Goal: Information Seeking & Learning: Find specific fact

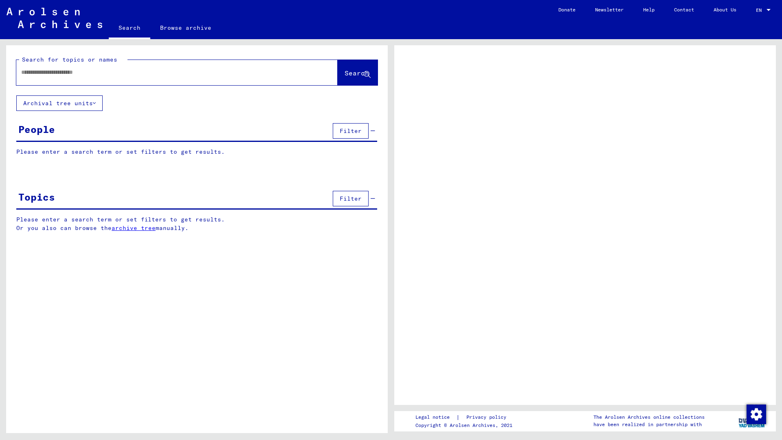
click at [71, 79] on div at bounding box center [167, 72] width 302 height 18
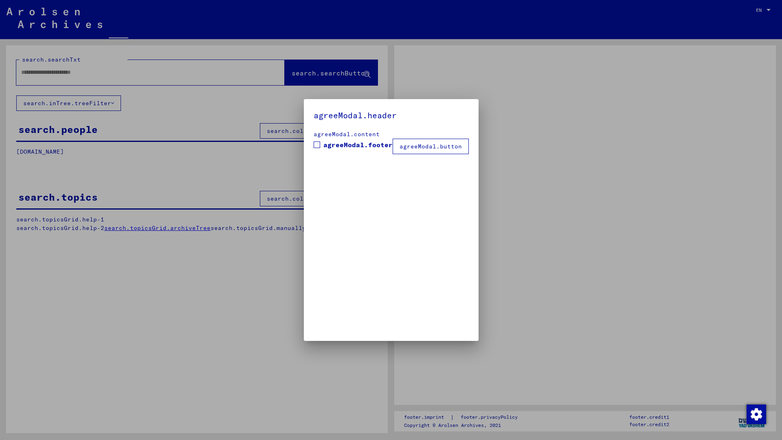
click at [73, 73] on div at bounding box center [391, 220] width 782 height 440
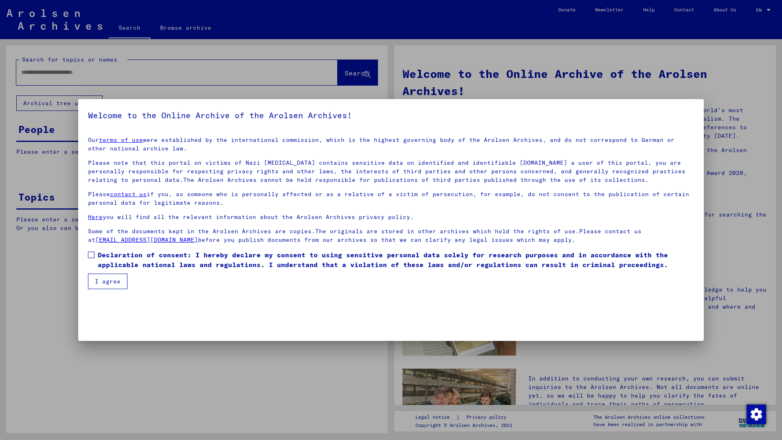
click at [92, 255] on span at bounding box center [91, 254] width 7 height 7
click at [102, 273] on button "I agree" at bounding box center [108, 280] width 40 height 15
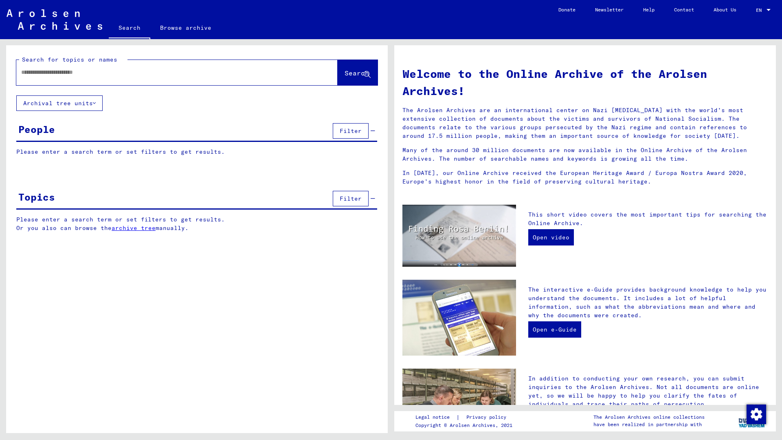
click at [81, 74] on input "text" at bounding box center [167, 72] width 292 height 9
type input "**********"
click at [345, 71] on span "Search" at bounding box center [357, 73] width 24 height 8
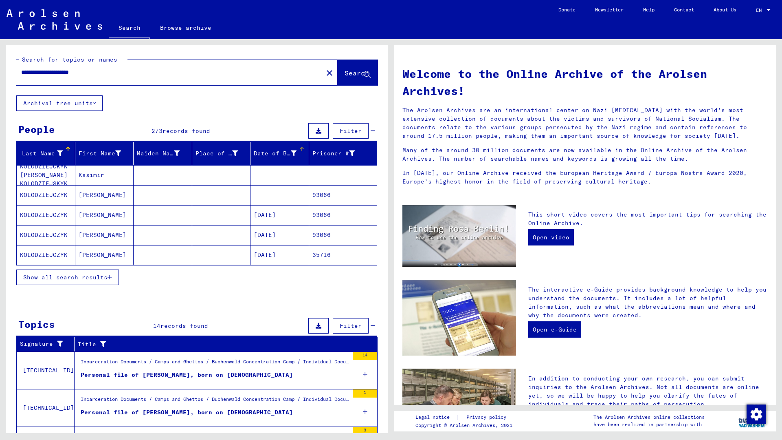
click at [277, 152] on div "Date of Birth" at bounding box center [275, 153] width 43 height 9
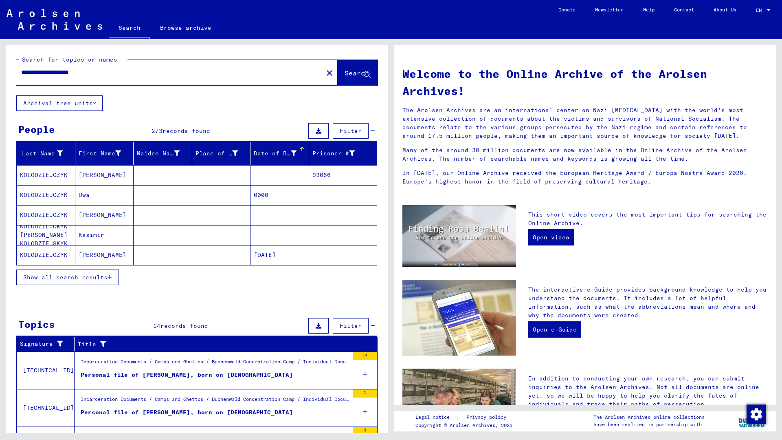
click at [109, 279] on icon "button" at bounding box center [110, 277] width 4 height 6
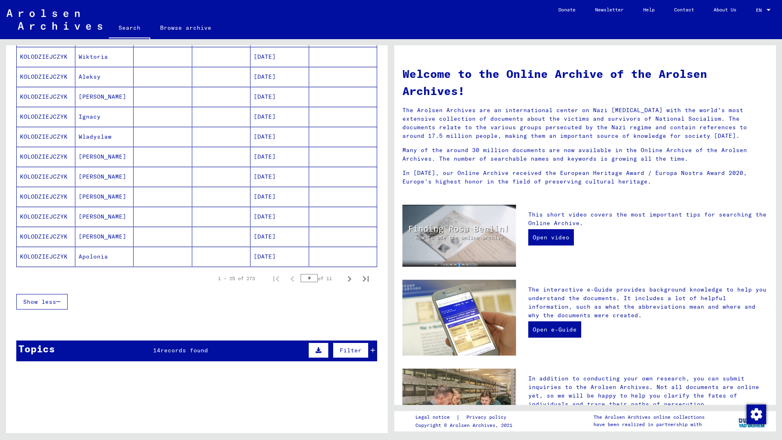
scroll to position [407, 0]
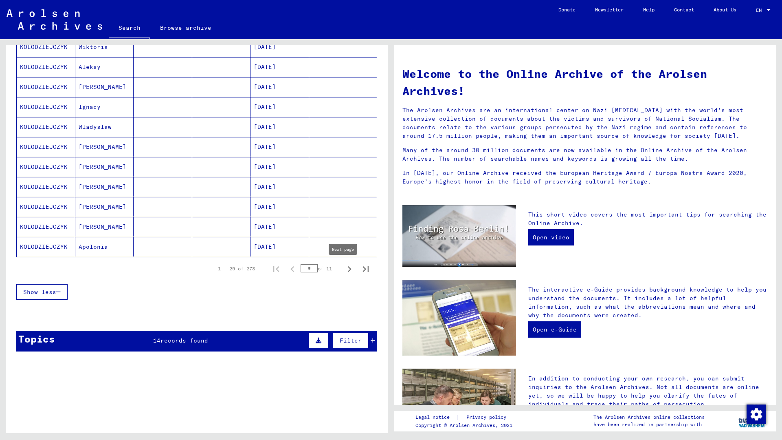
click at [346, 270] on icon "Next page" at bounding box center [349, 268] width 11 height 11
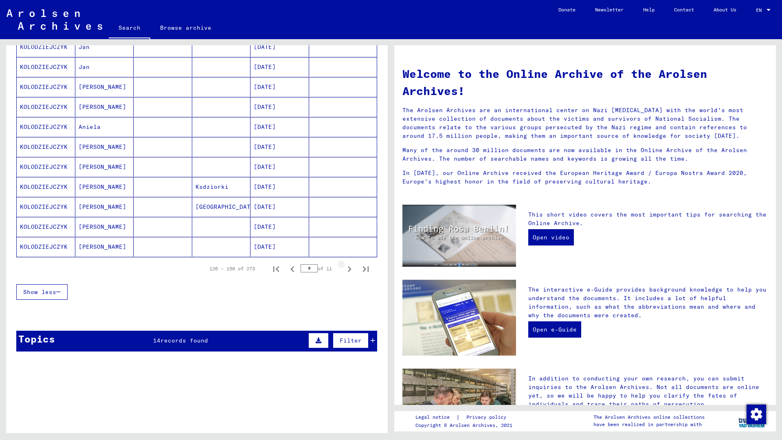
click at [346, 270] on icon "Next page" at bounding box center [349, 268] width 11 height 11
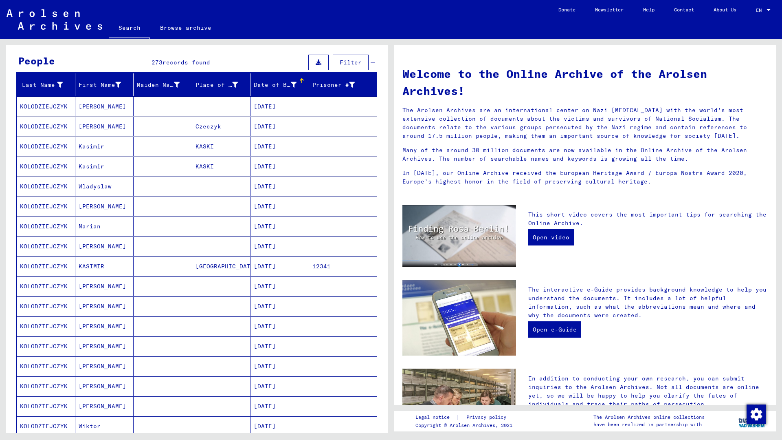
scroll to position [0, 0]
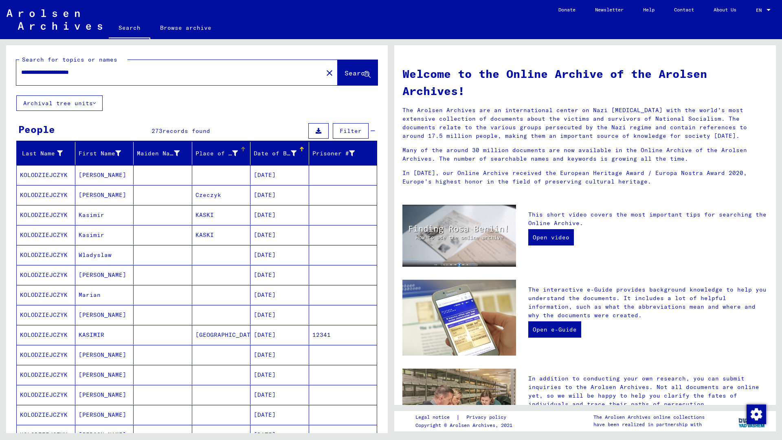
click at [223, 154] on div "Place of Birth" at bounding box center [217, 153] width 43 height 9
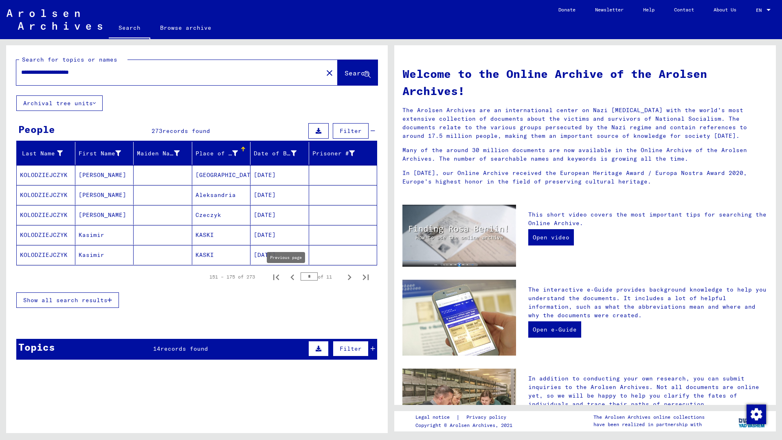
click at [289, 280] on icon "Previous page" at bounding box center [292, 276] width 11 height 11
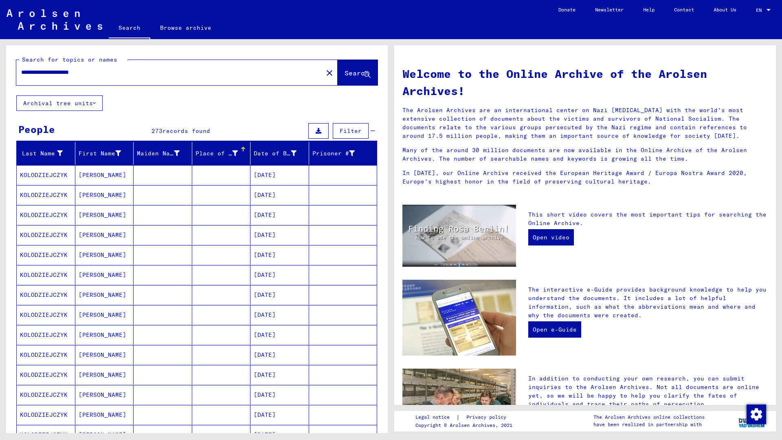
click at [289, 280] on mat-cell "[DATE]" at bounding box center [280, 275] width 59 height 20
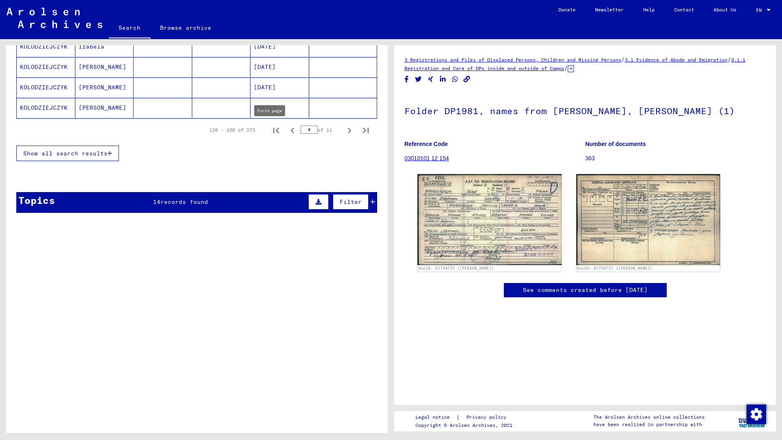
click at [271, 132] on icon "First page" at bounding box center [275, 130] width 11 height 11
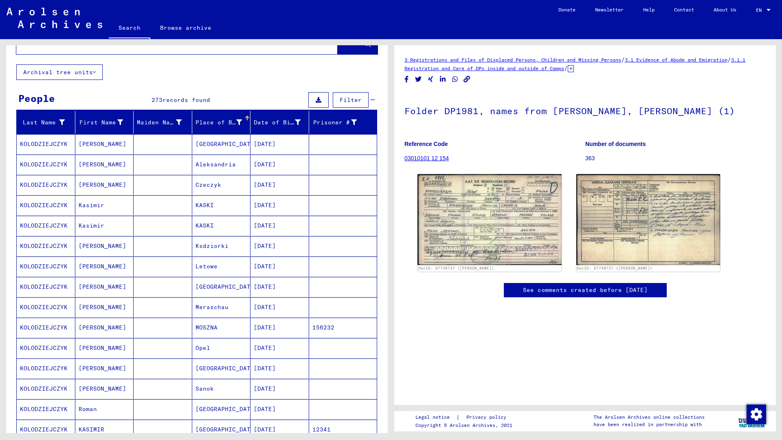
scroll to position [41, 0]
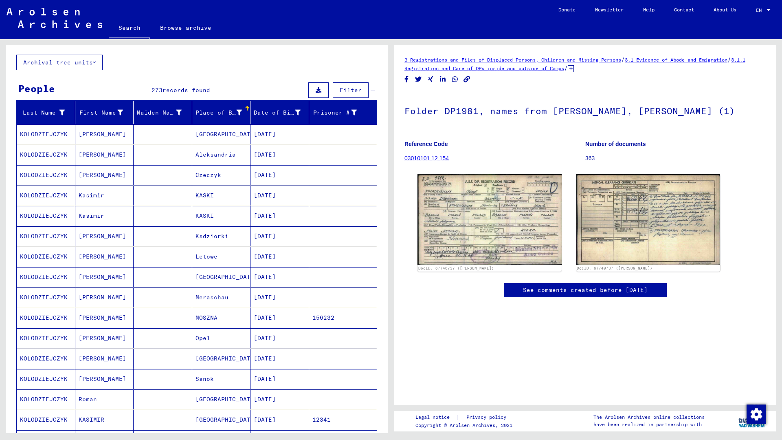
click at [207, 112] on div "Place of Birth" at bounding box center [219, 112] width 47 height 9
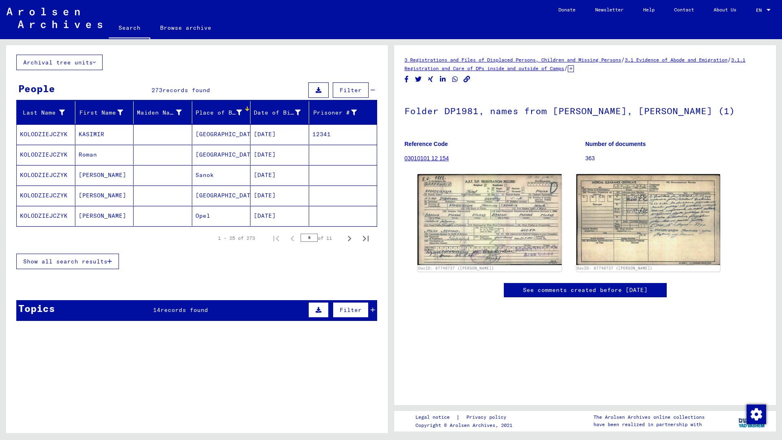
click at [213, 115] on div "Place of Birth" at bounding box center [219, 112] width 47 height 9
click at [348, 238] on icon "Next page" at bounding box center [350, 238] width 4 height 6
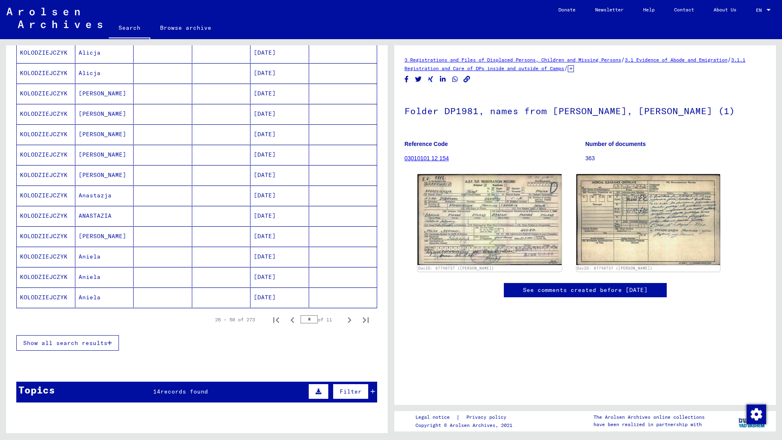
scroll to position [556, 0]
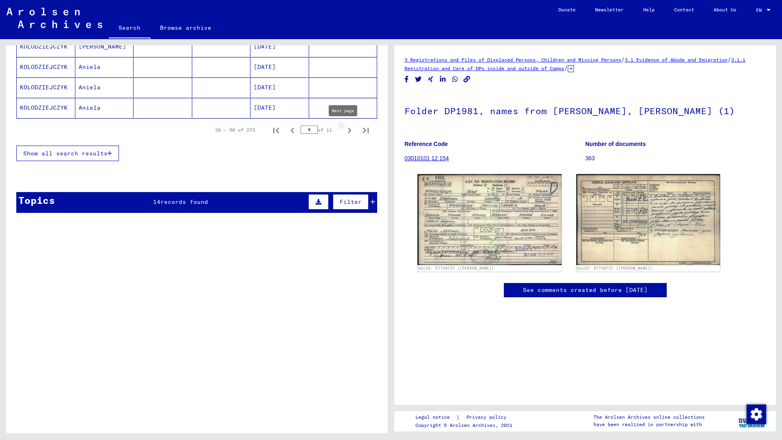
click at [344, 134] on icon "Next page" at bounding box center [349, 130] width 11 height 11
click at [344, 132] on icon "Next page" at bounding box center [349, 130] width 11 height 11
type input "*"
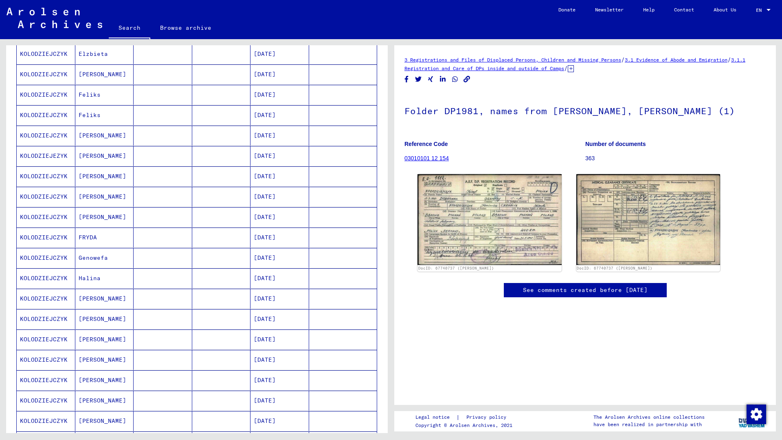
scroll to position [0, 0]
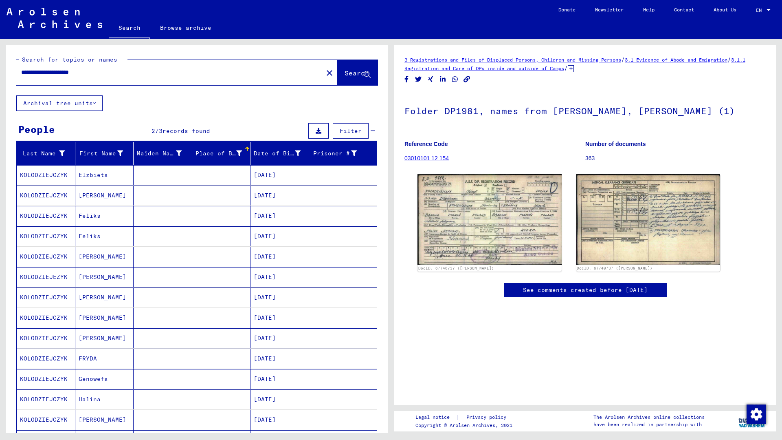
drag, startPoint x: 58, startPoint y: 72, endPoint x: 4, endPoint y: 70, distance: 53.4
click at [4, 70] on div "**********" at bounding box center [195, 235] width 391 height 393
click at [107, 80] on div "**********" at bounding box center [167, 72] width 302 height 18
click at [32, 73] on input "**********" at bounding box center [169, 72] width 297 height 9
click at [65, 74] on input "**********" at bounding box center [169, 72] width 297 height 9
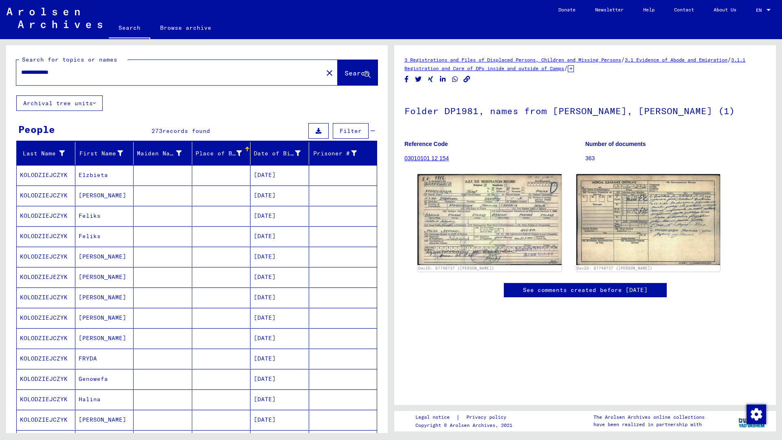
click at [75, 74] on input "**********" at bounding box center [169, 72] width 297 height 9
type input "**********"
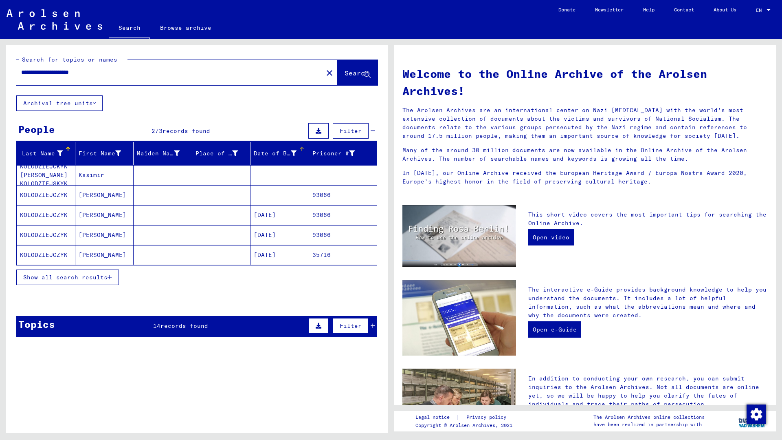
click at [275, 155] on div "Date of Birth" at bounding box center [275, 153] width 43 height 9
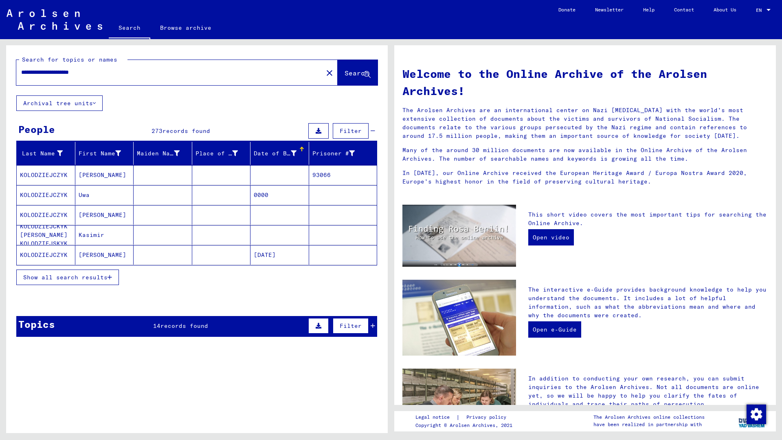
click at [102, 272] on button "Show all search results" at bounding box center [67, 276] width 103 height 15
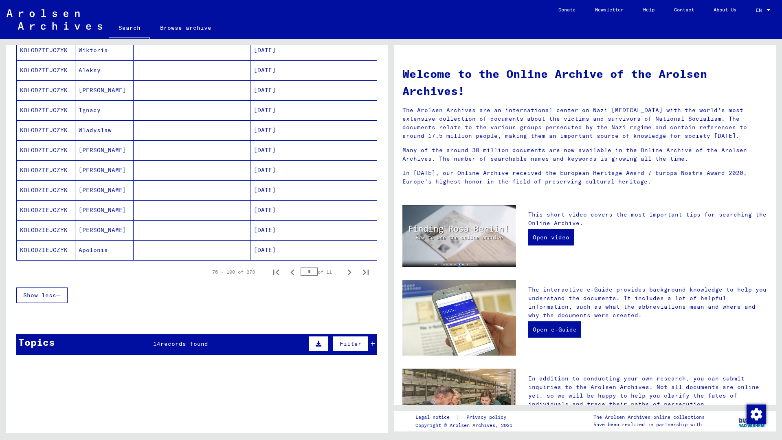
scroll to position [407, 0]
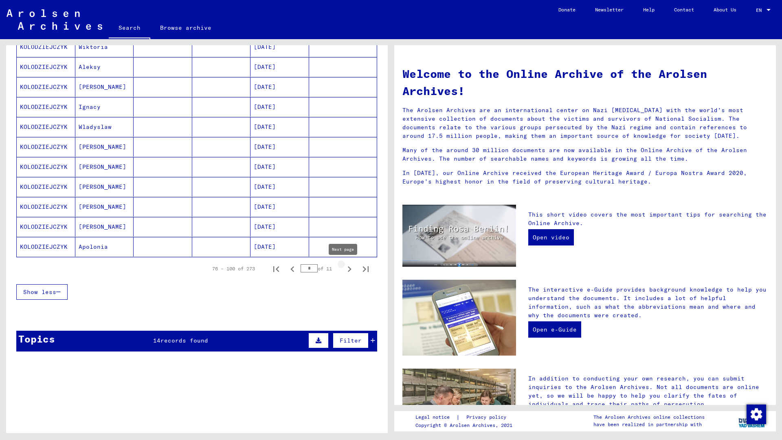
click at [345, 268] on icon "Next page" at bounding box center [349, 268] width 11 height 11
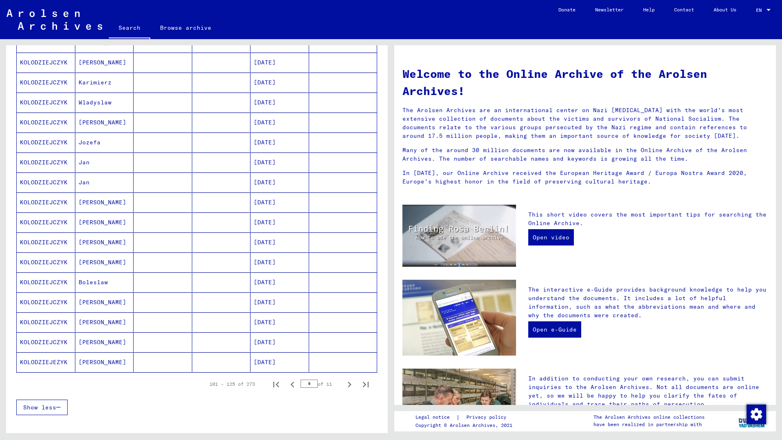
scroll to position [448, 0]
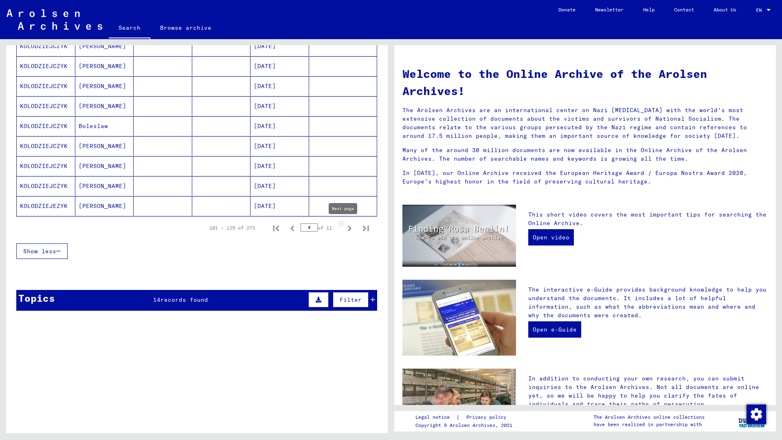
click at [344, 231] on icon "Next page" at bounding box center [349, 227] width 11 height 11
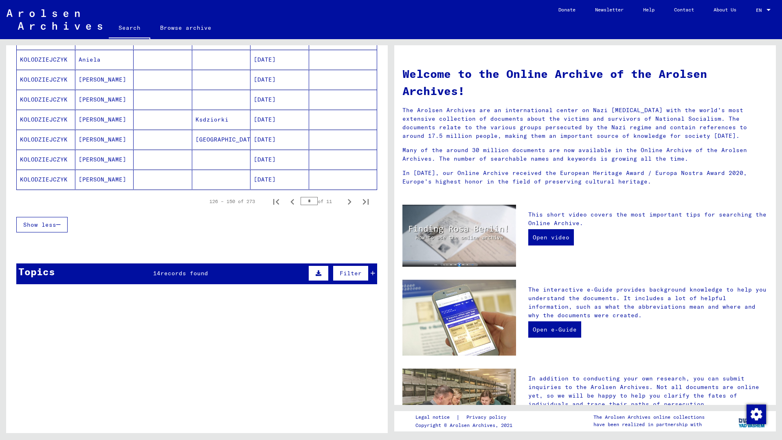
scroll to position [489, 0]
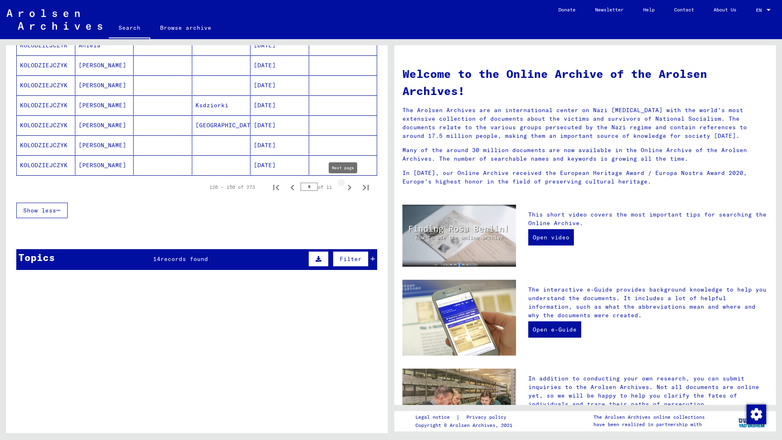
click at [344, 187] on icon "Next page" at bounding box center [349, 187] width 11 height 11
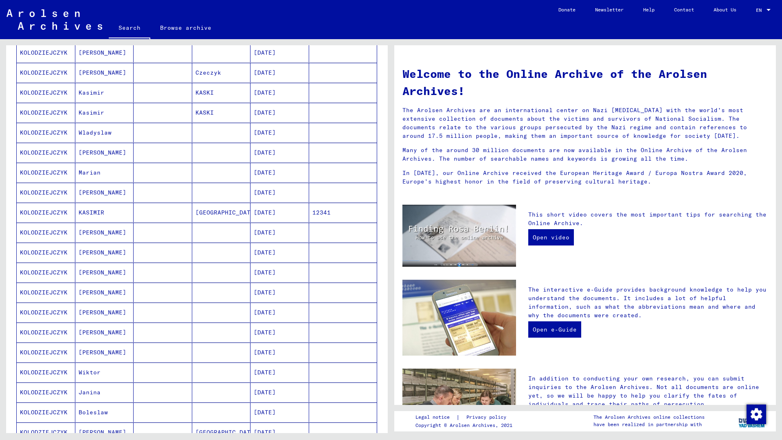
scroll to position [448, 0]
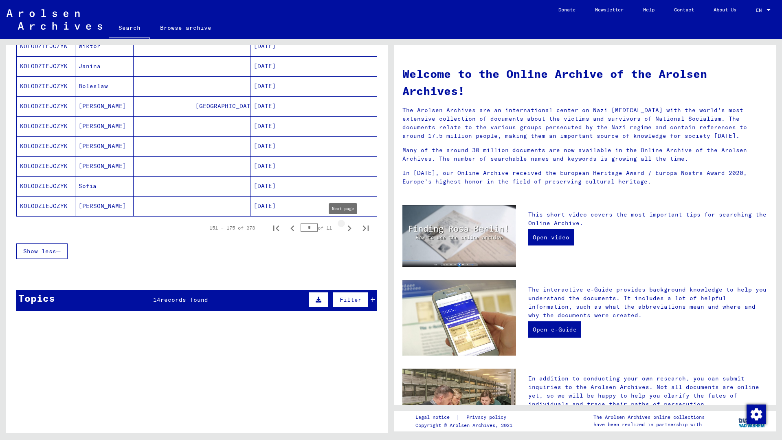
click at [344, 230] on icon "Next page" at bounding box center [349, 227] width 11 height 11
type input "**"
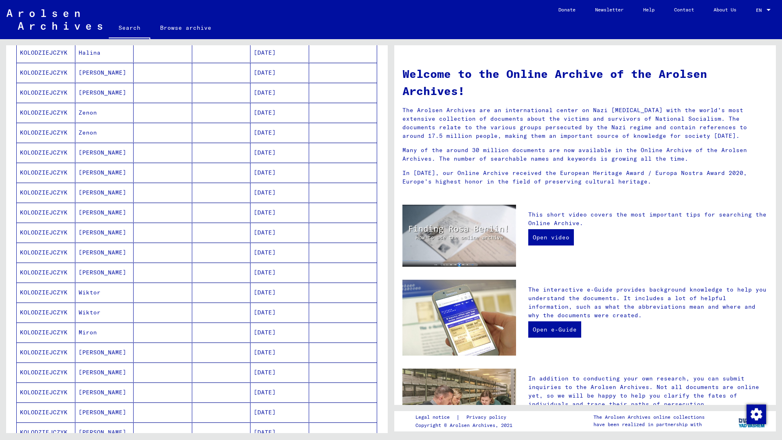
scroll to position [0, 0]
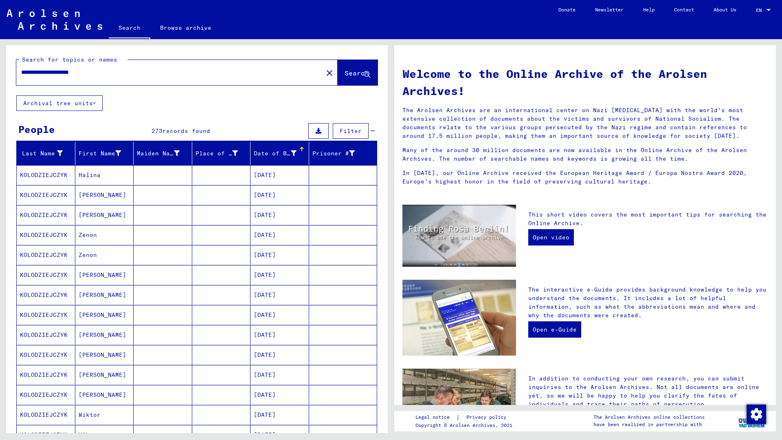
drag, startPoint x: 72, startPoint y: 73, endPoint x: 139, endPoint y: 68, distance: 67.4
click at [139, 68] on input "**********" at bounding box center [167, 72] width 292 height 9
type input "**********"
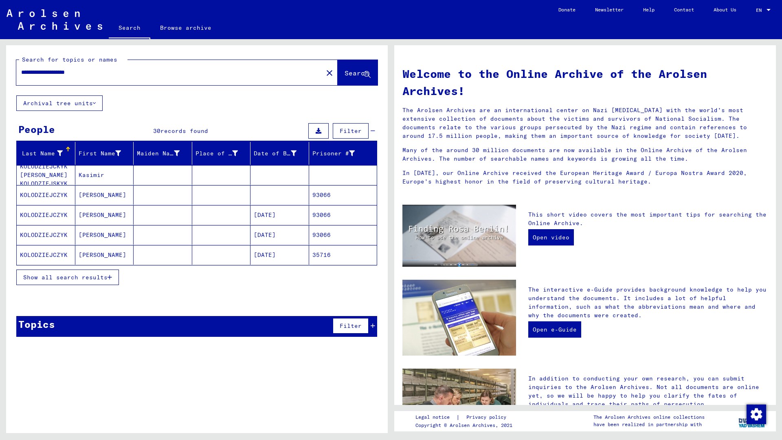
click at [105, 278] on span "Show all search results" at bounding box center [65, 276] width 84 height 7
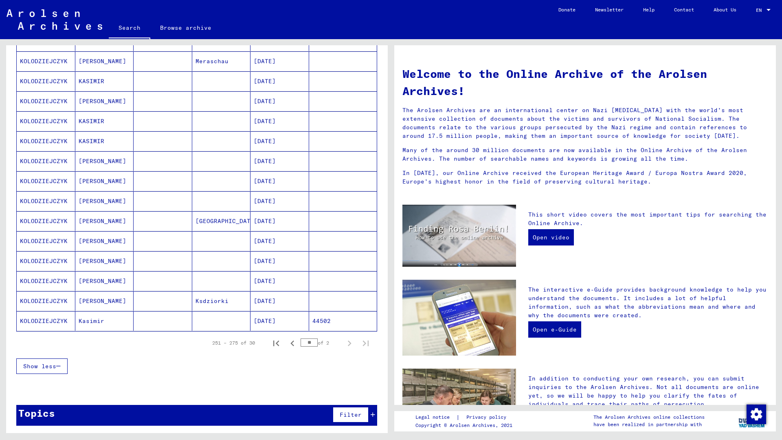
scroll to position [335, 0]
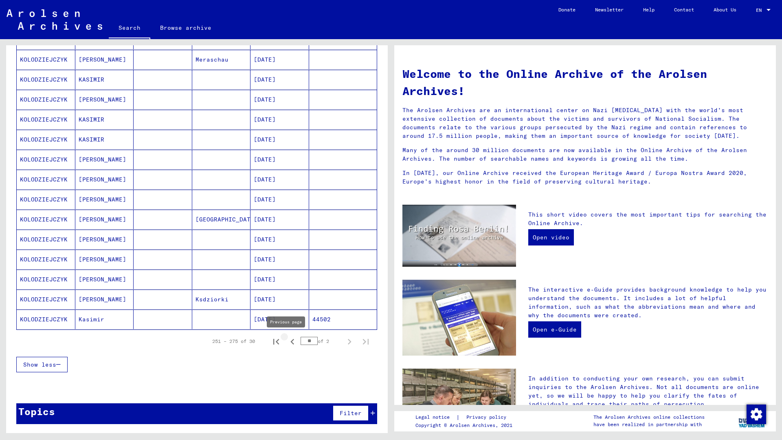
click at [287, 341] on icon "Previous page" at bounding box center [292, 341] width 11 height 11
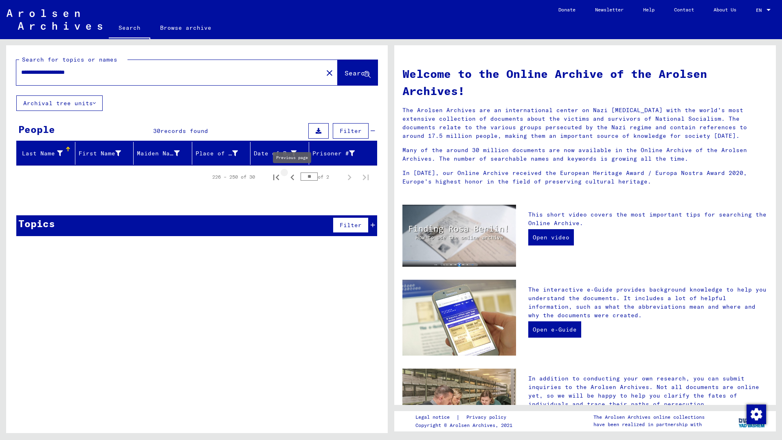
click at [295, 178] on icon "Previous page" at bounding box center [292, 176] width 11 height 11
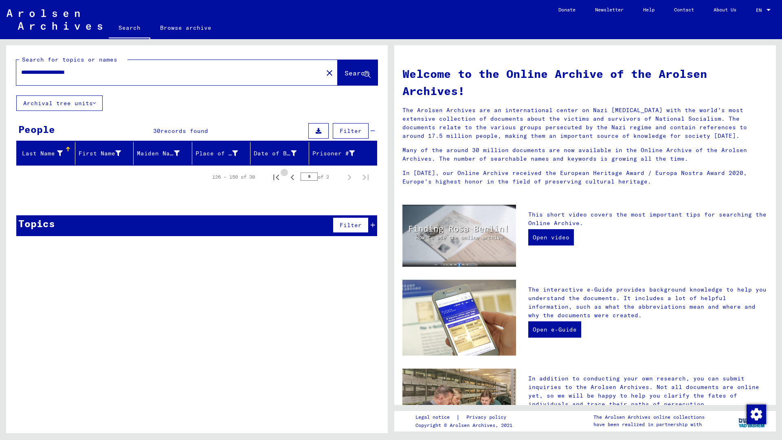
click at [295, 178] on icon "Previous page" at bounding box center [292, 176] width 11 height 11
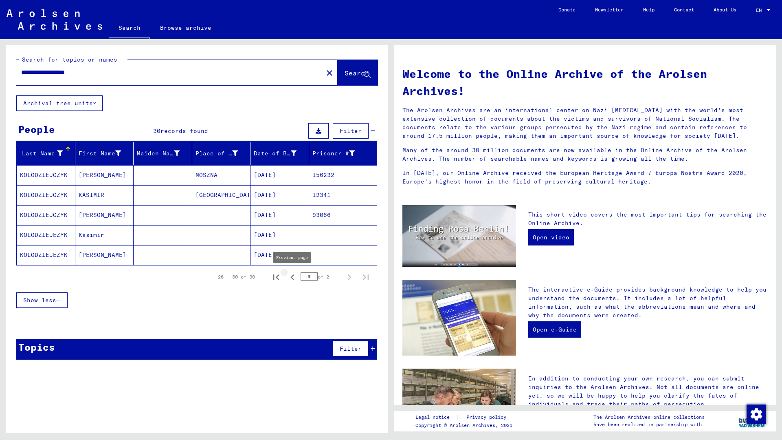
click at [294, 278] on icon "Previous page" at bounding box center [292, 276] width 11 height 11
type input "*"
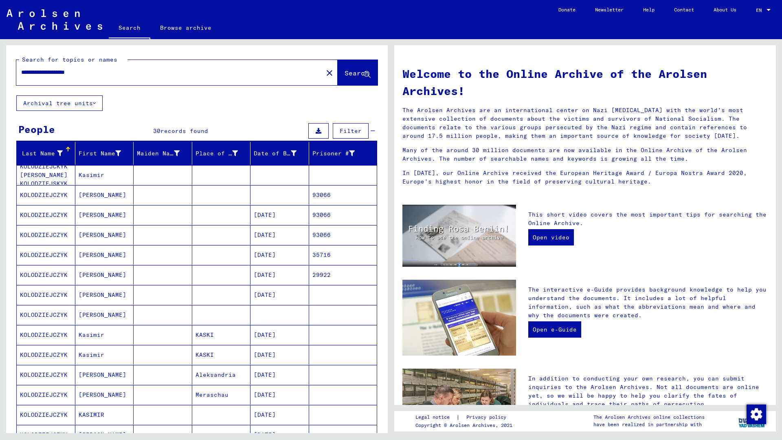
drag, startPoint x: 73, startPoint y: 71, endPoint x: 142, endPoint y: 75, distance: 69.4
click at [146, 75] on input "**********" at bounding box center [167, 72] width 292 height 9
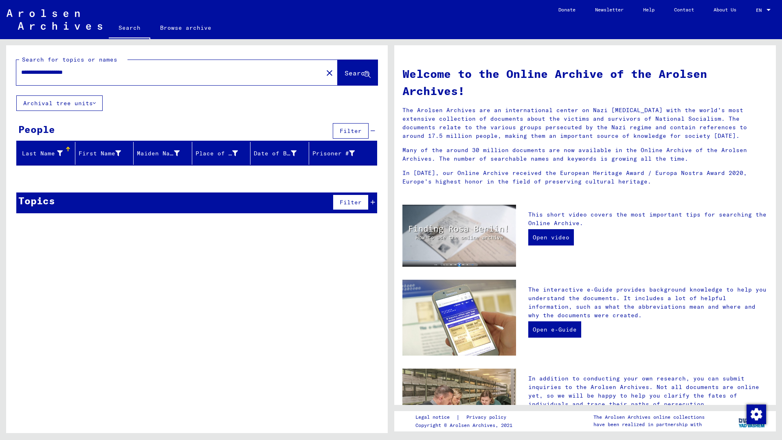
click at [91, 101] on button "Archival tree units" at bounding box center [59, 102] width 86 height 15
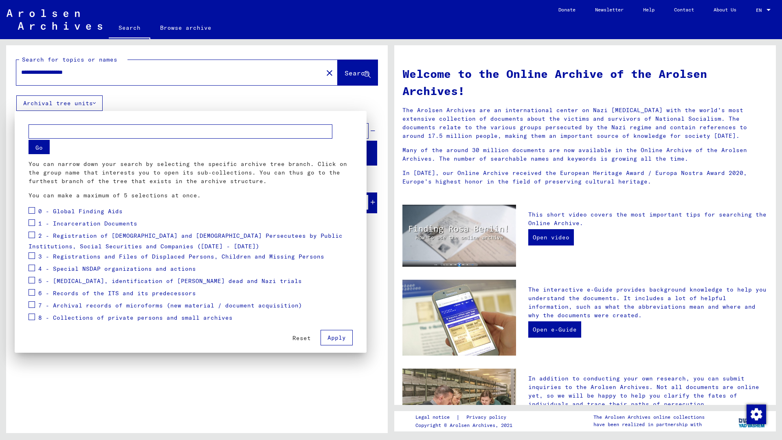
click at [330, 338] on span "Apply" at bounding box center [336, 337] width 18 height 7
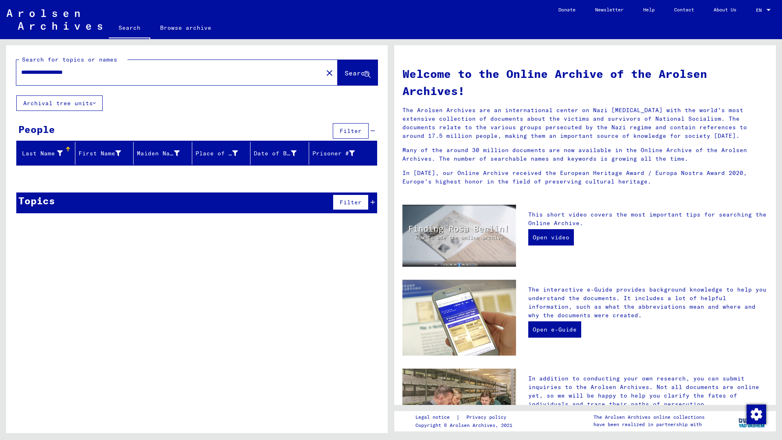
drag, startPoint x: 71, startPoint y: 73, endPoint x: 189, endPoint y: 74, distance: 118.5
click at [189, 73] on input "**********" at bounding box center [167, 72] width 292 height 9
click at [32, 71] on input "**********" at bounding box center [167, 72] width 292 height 9
drag, startPoint x: 108, startPoint y: 71, endPoint x: 69, endPoint y: 69, distance: 39.6
click at [69, 69] on input "**********" at bounding box center [167, 72] width 292 height 9
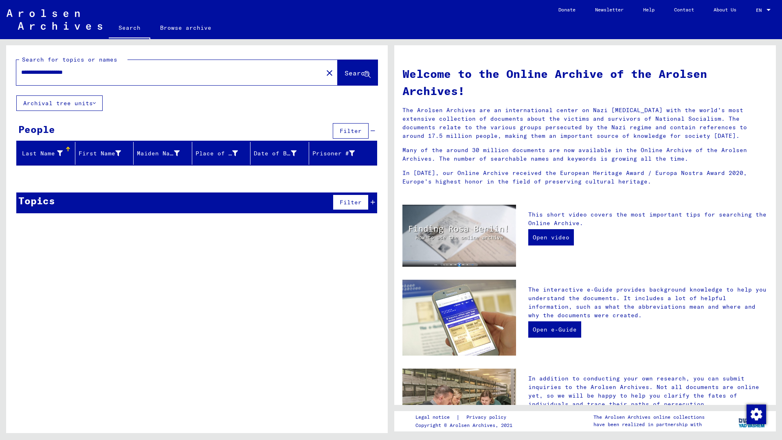
drag, startPoint x: 111, startPoint y: 72, endPoint x: -9, endPoint y: 83, distance: 120.2
click at [0, 83] on html "**********" at bounding box center [391, 220] width 782 height 440
type input "******"
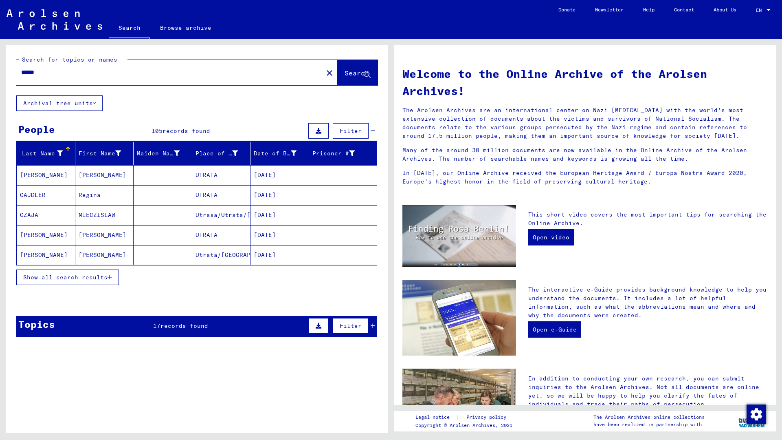
click at [74, 275] on span "Show all search results" at bounding box center [65, 276] width 84 height 7
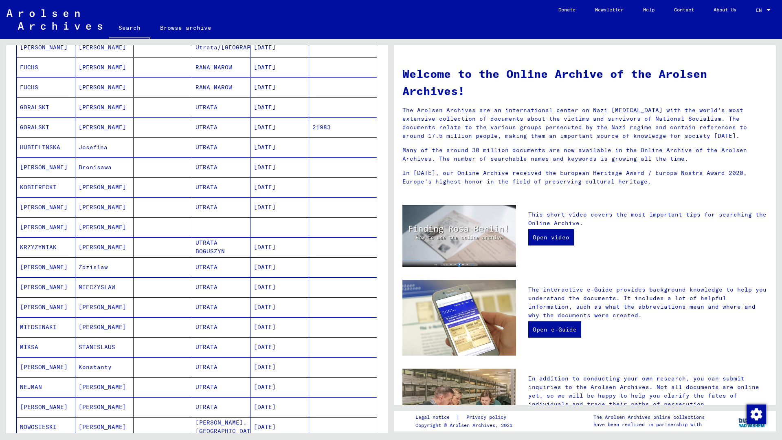
scroll to position [285, 0]
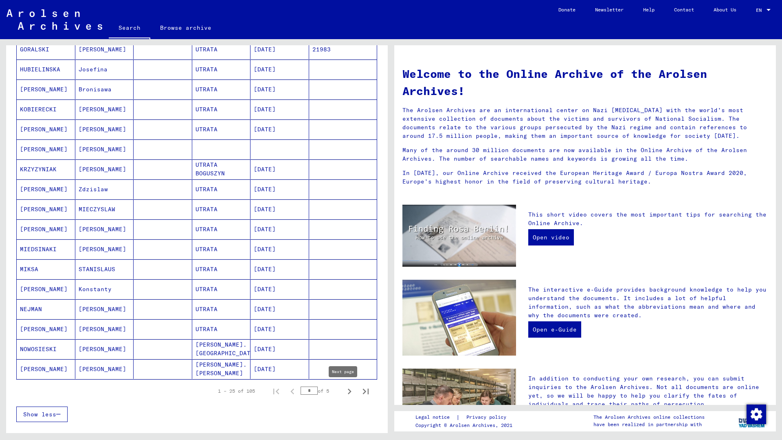
click at [344, 395] on icon "Next page" at bounding box center [349, 390] width 11 height 11
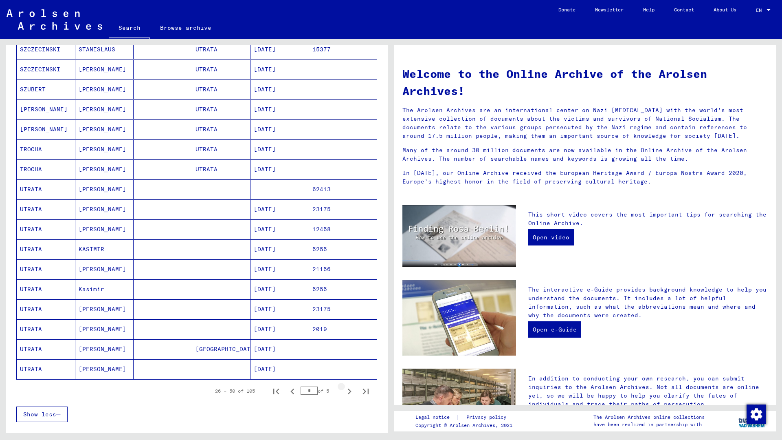
click at [344, 395] on icon "Next page" at bounding box center [349, 390] width 11 height 11
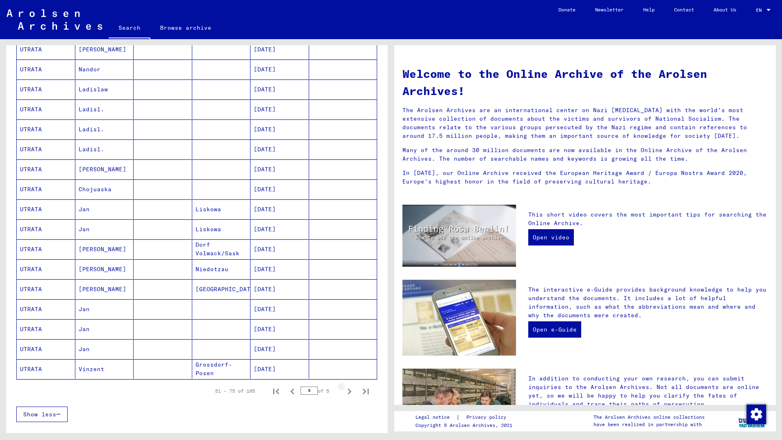
click at [344, 395] on icon "Next page" at bounding box center [349, 390] width 11 height 11
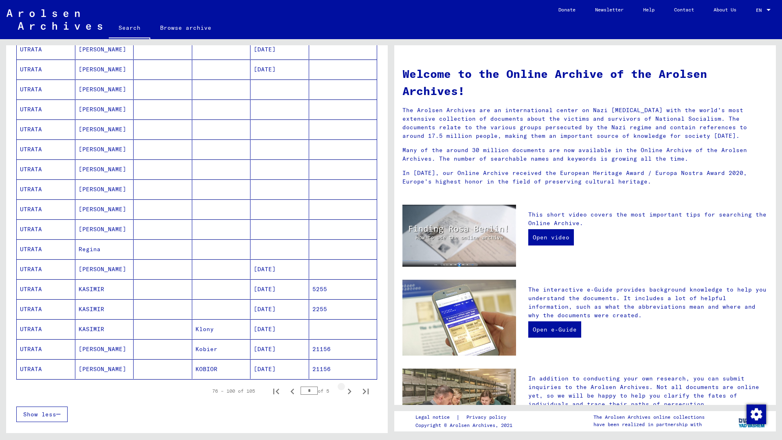
click at [344, 395] on icon "Next page" at bounding box center [349, 390] width 11 height 11
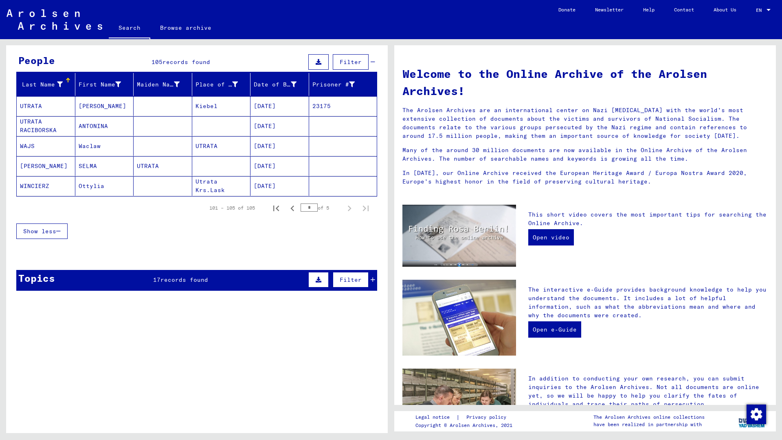
scroll to position [65, 0]
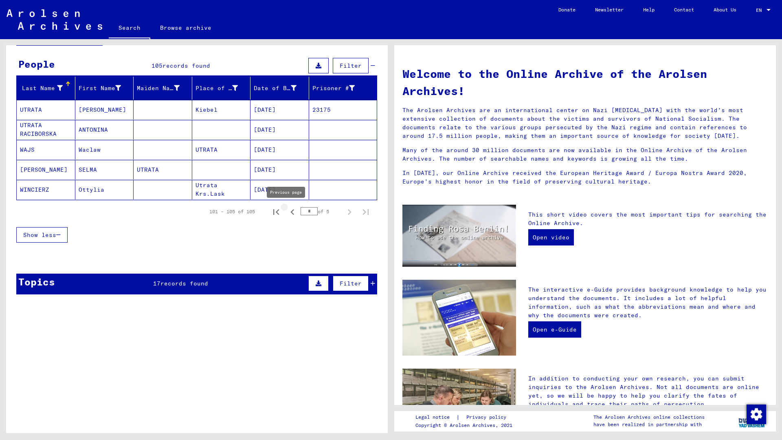
click at [290, 210] on icon "Previous page" at bounding box center [292, 212] width 4 height 6
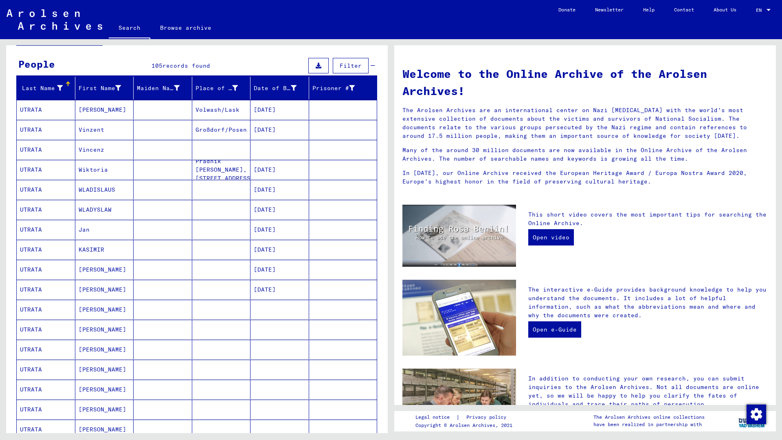
click at [288, 210] on mat-cell "[DATE]" at bounding box center [280, 210] width 59 height 20
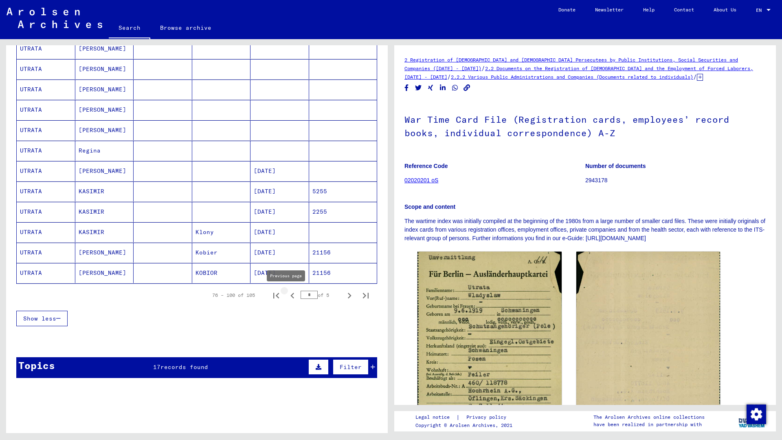
click at [292, 295] on button "Previous page" at bounding box center [292, 295] width 16 height 16
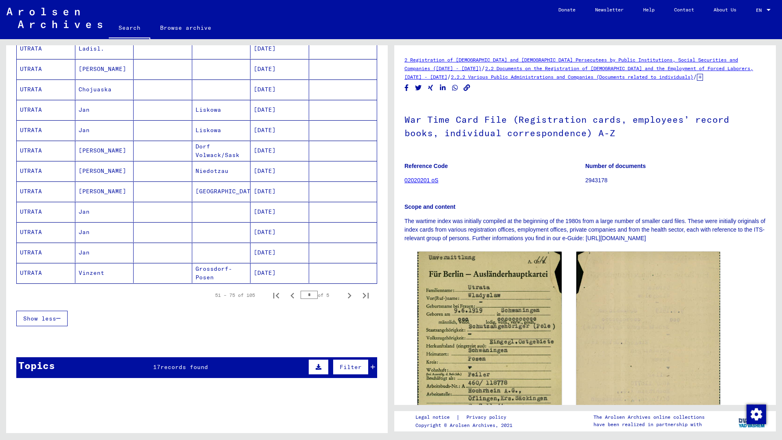
click at [287, 297] on icon "Previous page" at bounding box center [292, 295] width 11 height 11
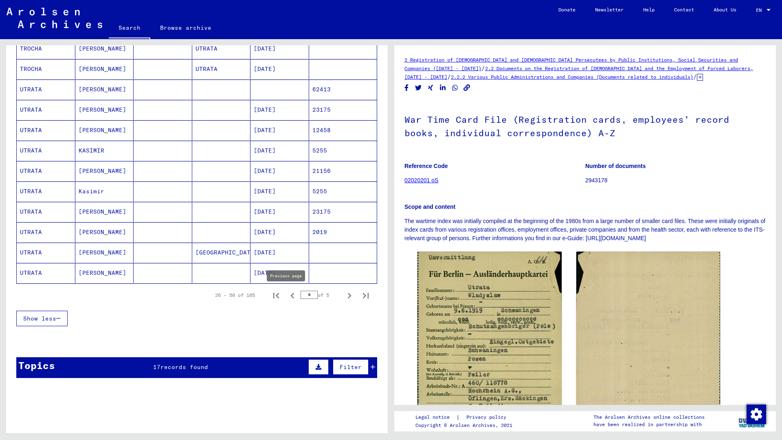
click at [288, 299] on icon "Previous page" at bounding box center [292, 295] width 11 height 11
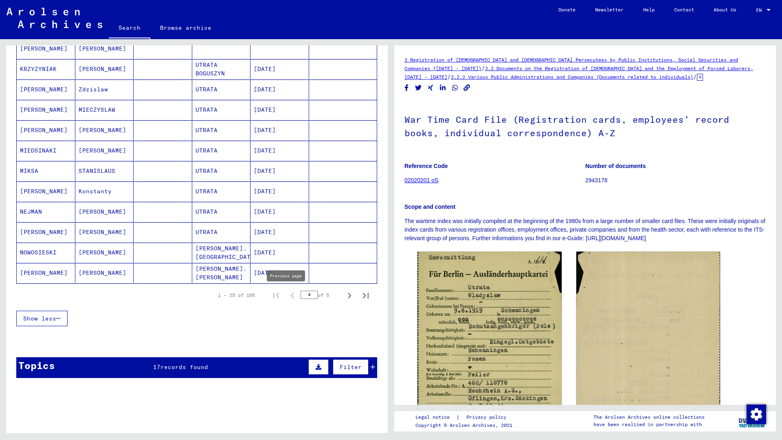
type input "*"
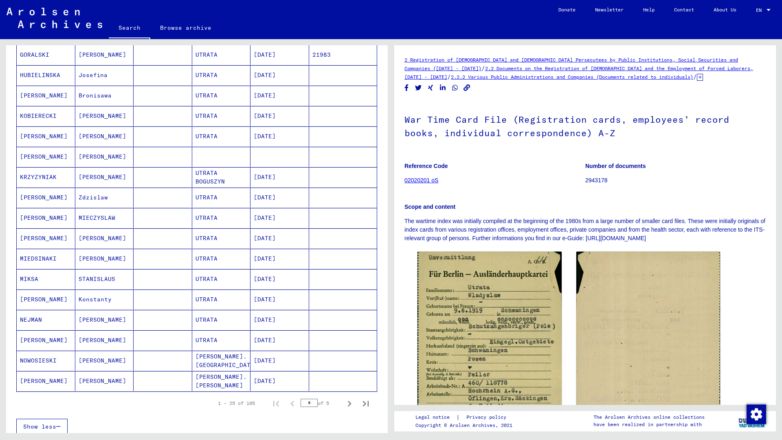
scroll to position [269, 0]
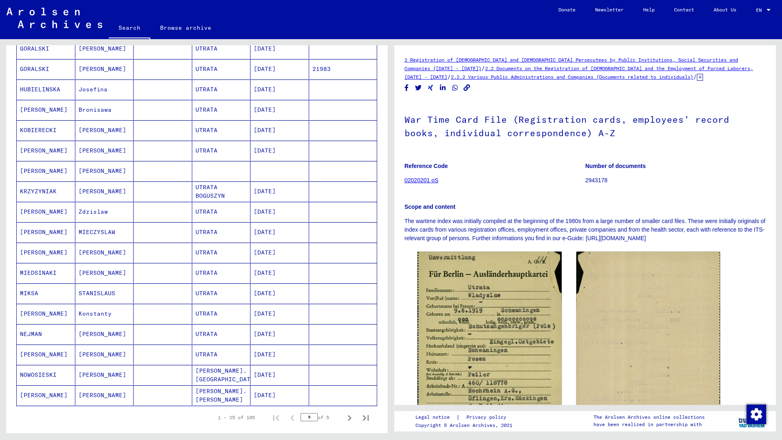
click at [44, 152] on mat-cell "[PERSON_NAME]" at bounding box center [46, 151] width 59 height 20
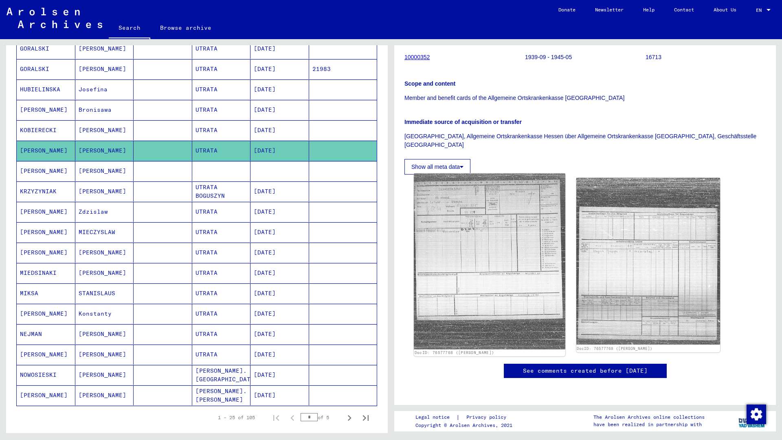
scroll to position [163, 0]
click at [518, 196] on img at bounding box center [489, 262] width 151 height 176
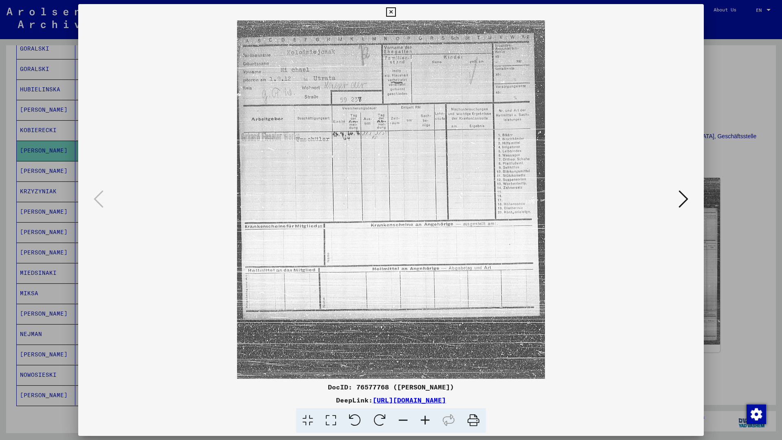
click at [686, 203] on icon at bounding box center [684, 199] width 10 height 20
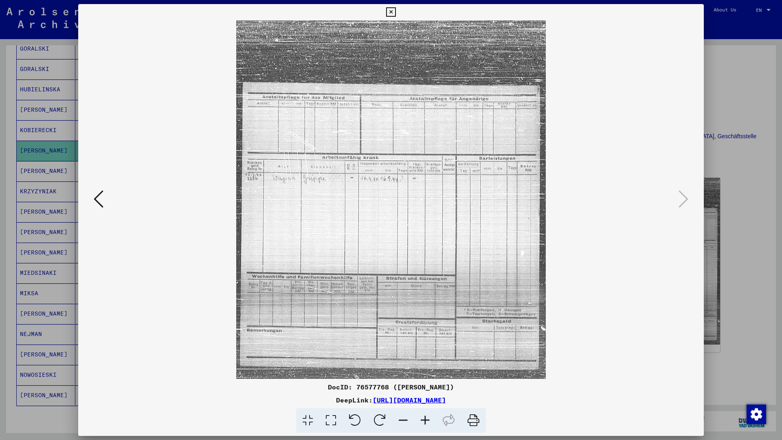
click at [706, 99] on div at bounding box center [391, 220] width 782 height 440
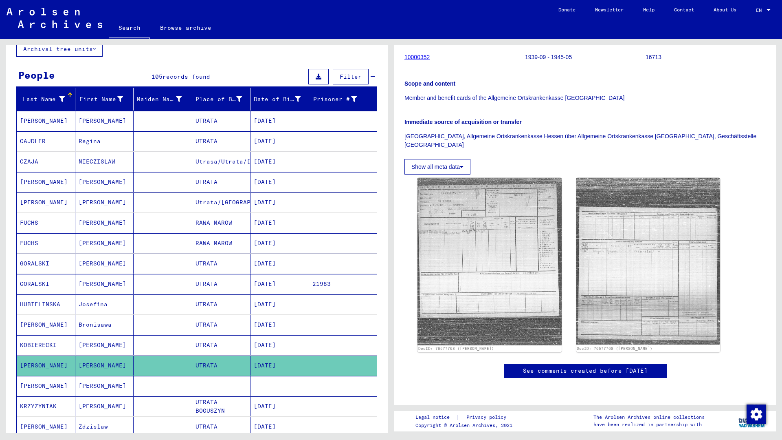
scroll to position [0, 0]
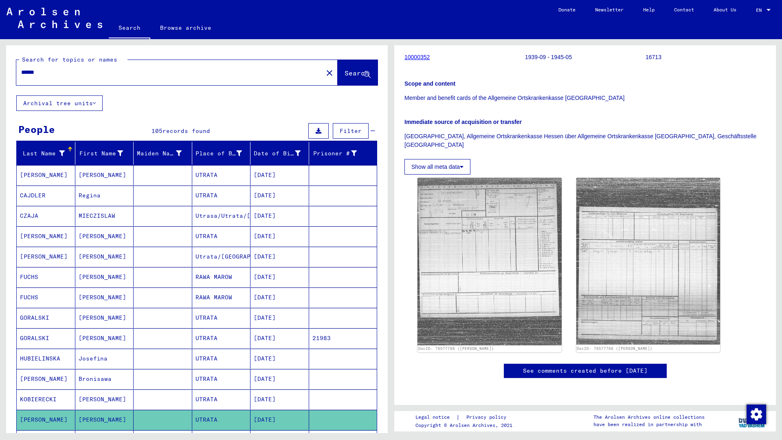
drag, startPoint x: 66, startPoint y: 69, endPoint x: 0, endPoint y: 76, distance: 66.4
click at [0, 76] on html "Search Browse archive Donate Newsletter Help Contact About Us Search Browse arc…" at bounding box center [391, 220] width 782 height 440
type input "*******"
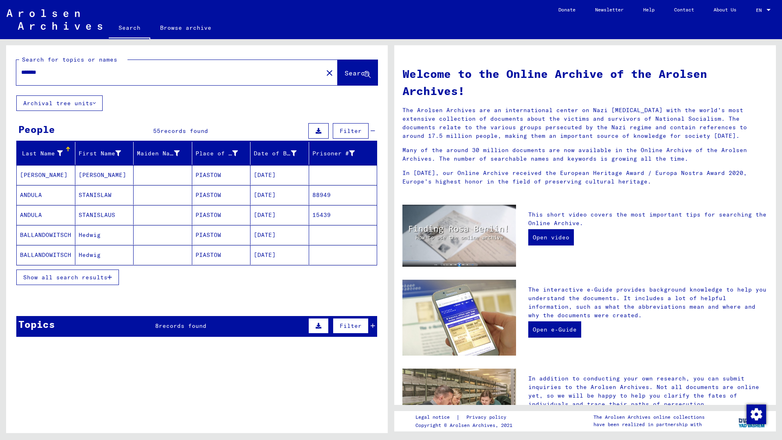
click at [79, 277] on span "Show all search results" at bounding box center [65, 276] width 84 height 7
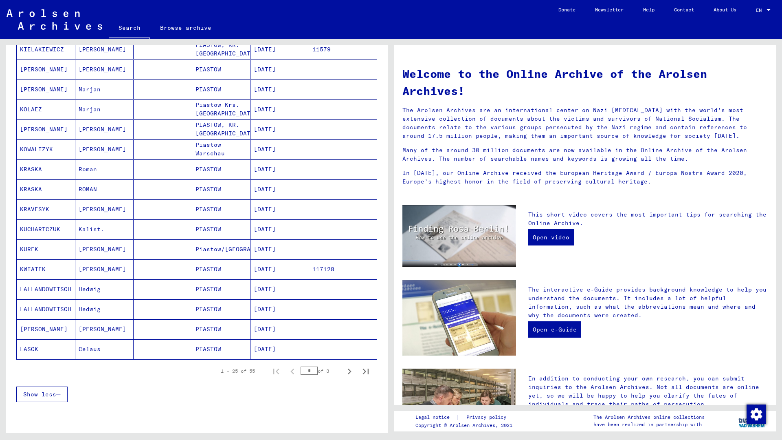
scroll to position [367, 0]
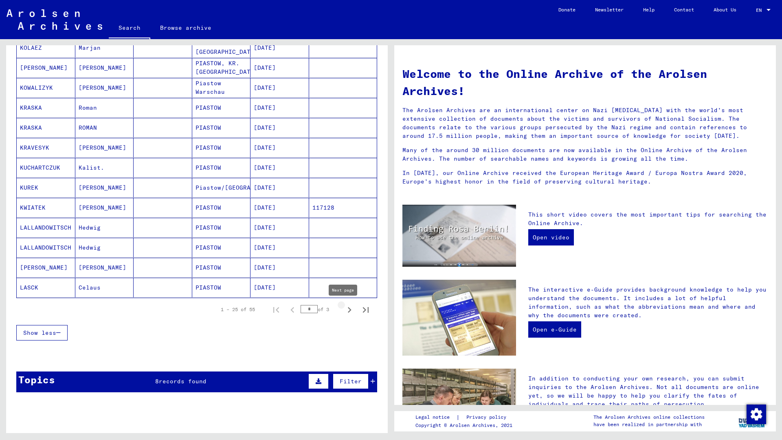
click at [341, 311] on button "Next page" at bounding box center [349, 309] width 16 height 16
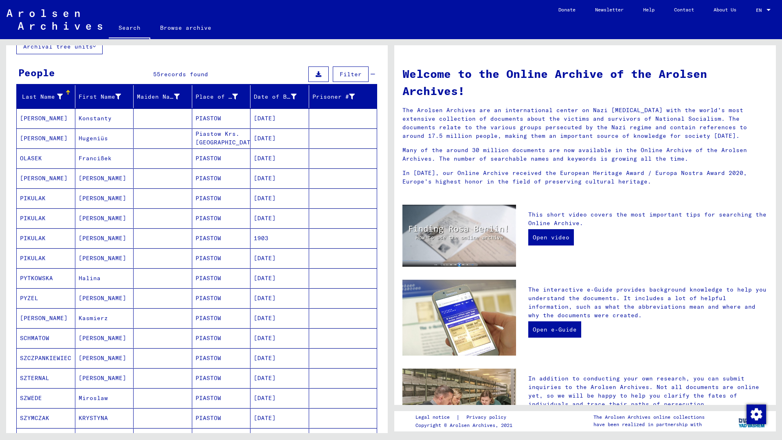
scroll to position [41, 0]
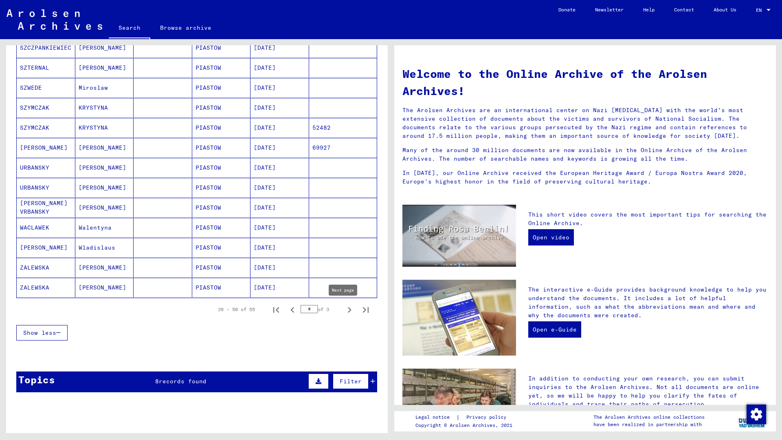
click at [344, 306] on icon "Next page" at bounding box center [349, 309] width 11 height 11
type input "*"
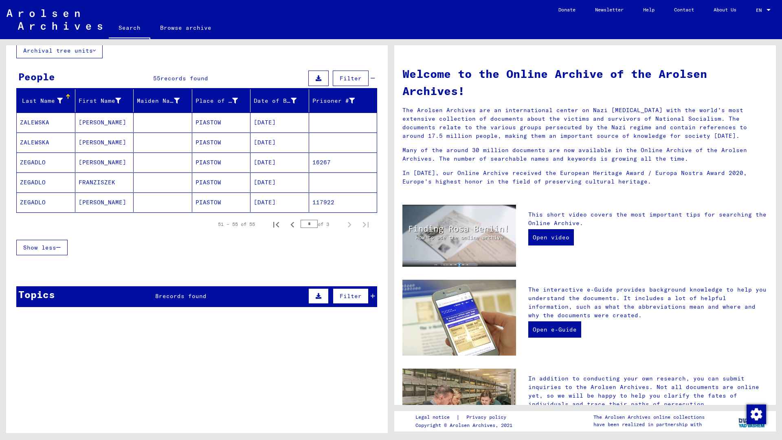
scroll to position [0, 0]
